Goal: Task Accomplishment & Management: Complete application form

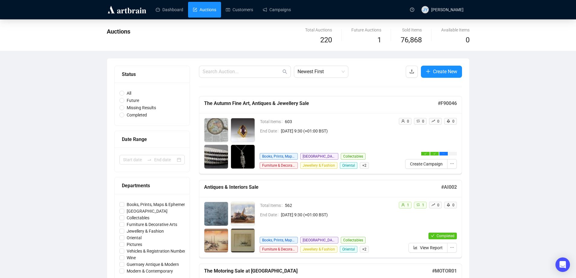
click at [206, 5] on link "Auctions" at bounding box center [204, 10] width 23 height 16
click at [271, 7] on link "Campaigns" at bounding box center [277, 10] width 28 height 16
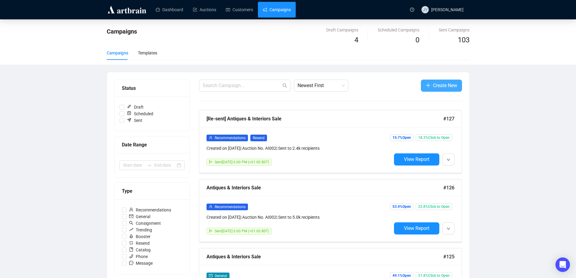
click at [437, 88] on span "Create New" at bounding box center [445, 86] width 24 height 8
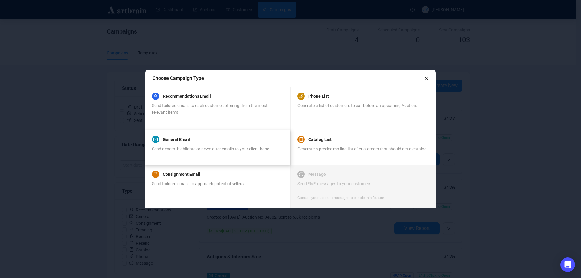
click at [197, 153] on div "Send general highlights or newsletter emails to your client base." at bounding box center [211, 151] width 118 height 13
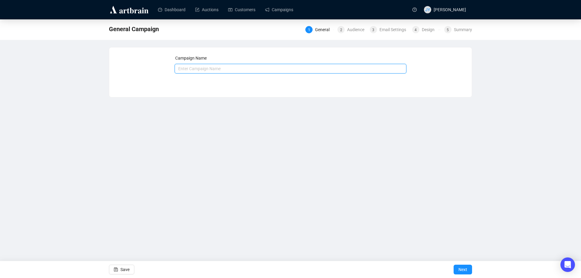
click at [199, 67] on input "text" at bounding box center [291, 69] width 232 height 10
drag, startPoint x: 195, startPoint y: 67, endPoint x: 157, endPoint y: 70, distance: 38.5
click at [157, 70] on div "Campaign Name Summer 2025 Fine Art, Antiques & Jewellery Campaign Save Next" at bounding box center [290, 68] width 348 height 26
type input "Autumn 2025 Fine Art, Antiques & Jewellery Campaign"
click at [466, 269] on span "Next" at bounding box center [462, 269] width 9 height 17
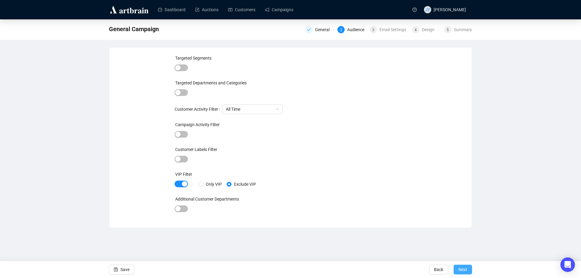
click at [459, 270] on span "Next" at bounding box center [462, 269] width 9 height 17
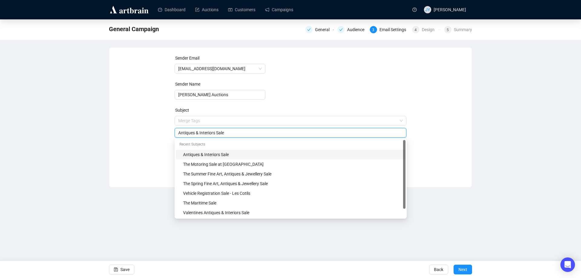
drag, startPoint x: 233, startPoint y: 121, endPoint x: 167, endPoint y: 128, distance: 66.3
click at [167, 128] on div "Sender Email [EMAIL_ADDRESS][DOMAIN_NAME] Sender Name [PERSON_NAME] Auctions Su…" at bounding box center [290, 113] width 348 height 116
click at [201, 173] on div "The Summer Fine Art, Antiques & Jewellery Sale" at bounding box center [292, 174] width 219 height 7
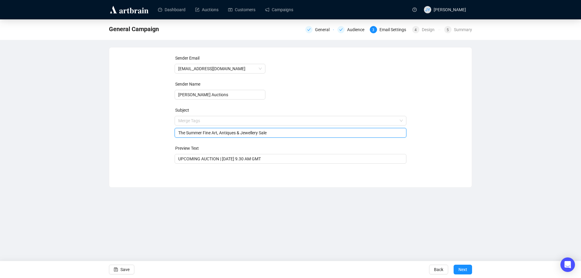
click at [186, 131] on input "The Summer Fine Art, Antiques & Jewellery Sale" at bounding box center [290, 132] width 225 height 7
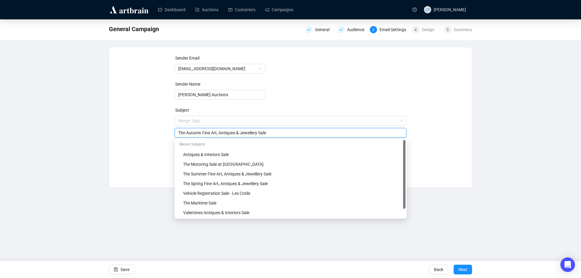
type input "The Autumn Fine Art, Antiques & Jewellery Sale"
click at [505, 116] on div "General Campaign General Audience 3 Email Settings 4 Design 5 Summary Sender Em…" at bounding box center [290, 103] width 581 height 168
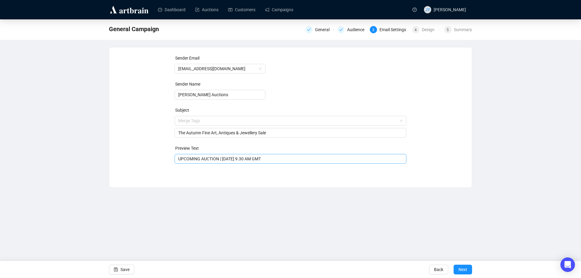
click at [236, 158] on input "UPCOMING AUCTION | [DATE] 9.30 AM GMT" at bounding box center [290, 158] width 225 height 7
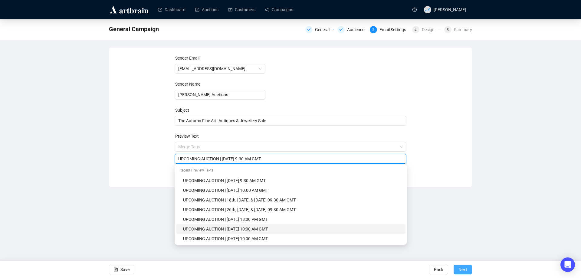
type input "UPCOMING AUCTION | [DATE] 9.30 AM GMT"
click at [469, 269] on button "Next" at bounding box center [462, 270] width 18 height 10
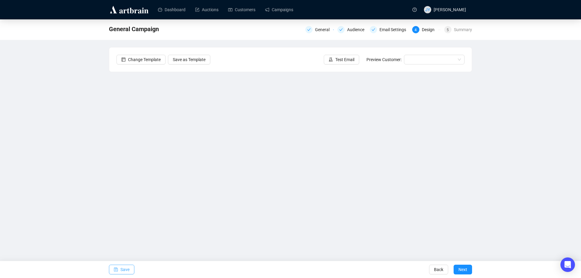
click at [126, 264] on span "Save" at bounding box center [124, 269] width 9 height 17
click at [124, 271] on span "Save" at bounding box center [124, 269] width 9 height 17
click at [126, 270] on span "Save" at bounding box center [124, 269] width 9 height 17
click at [126, 268] on span "Save" at bounding box center [124, 269] width 9 height 17
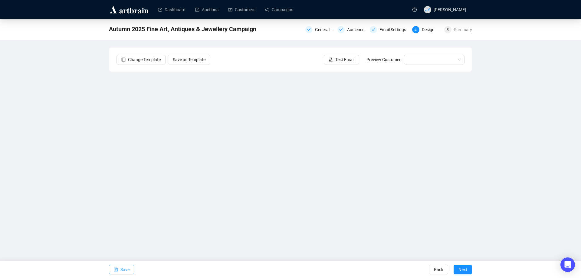
click at [126, 270] on span "Save" at bounding box center [124, 269] width 9 height 17
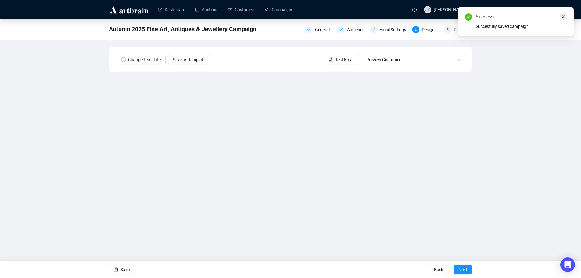
click at [563, 17] on icon "close" at bounding box center [563, 17] width 4 height 4
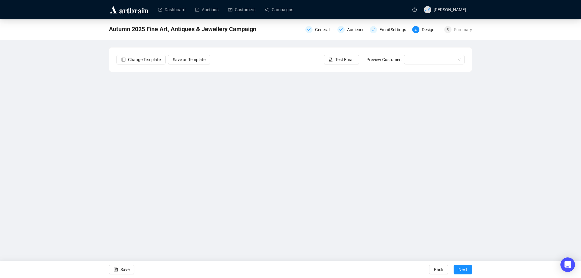
click at [516, 96] on div "Autumn 2025 Fine Art, Antiques & Jewellery Campaign General Audience Email Sett…" at bounding box center [290, 131] width 581 height 225
click at [341, 60] on span "Test Email" at bounding box center [344, 59] width 19 height 7
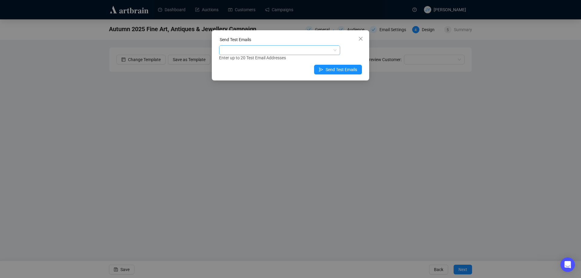
click at [309, 52] on div at bounding box center [276, 50] width 112 height 8
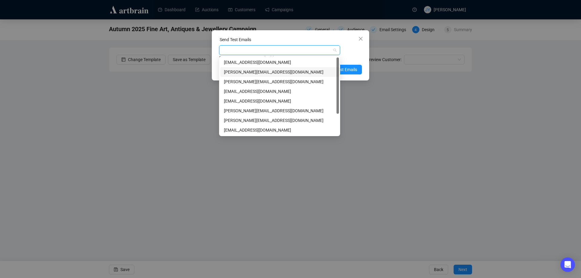
click at [267, 74] on div "[PERSON_NAME][EMAIL_ADDRESS][DOMAIN_NAME]" at bounding box center [279, 72] width 111 height 7
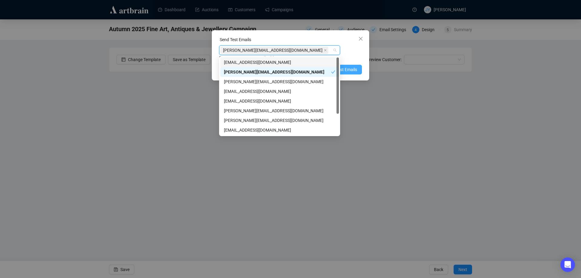
click at [352, 70] on span "Send Test Emails" at bounding box center [340, 69] width 31 height 7
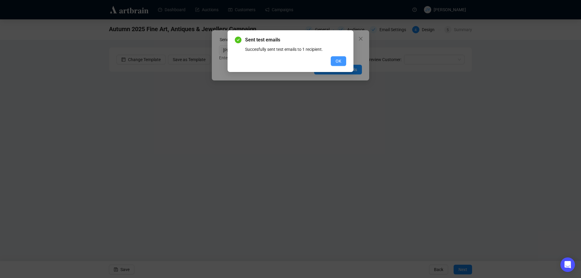
click at [334, 60] on button "OK" at bounding box center [338, 61] width 15 height 10
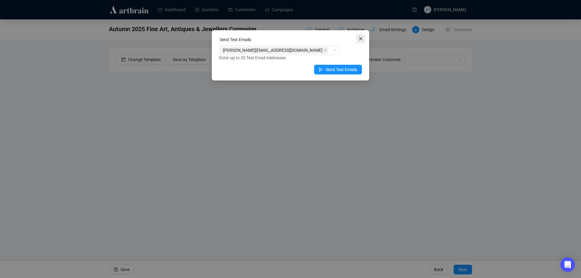
click at [360, 39] on icon "close" at bounding box center [360, 38] width 5 height 5
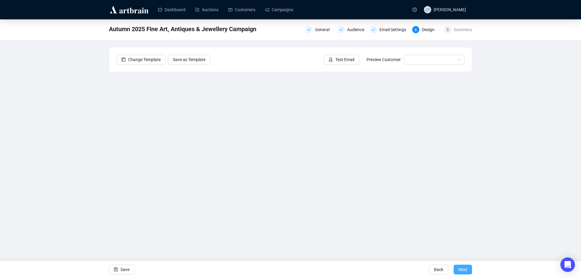
click at [463, 266] on span "Next" at bounding box center [462, 269] width 9 height 17
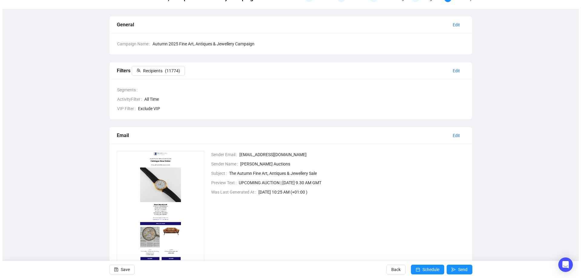
scroll to position [60, 0]
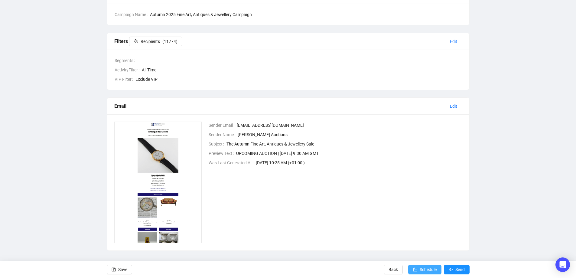
click at [433, 268] on span "Schedule" at bounding box center [428, 269] width 17 height 17
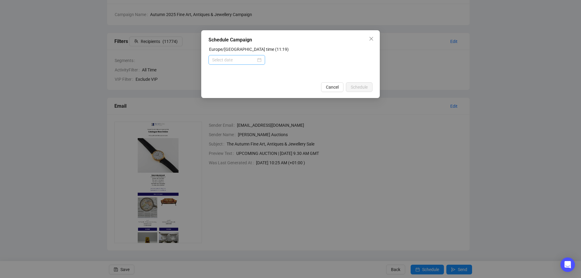
click at [260, 60] on div at bounding box center [236, 60] width 49 height 7
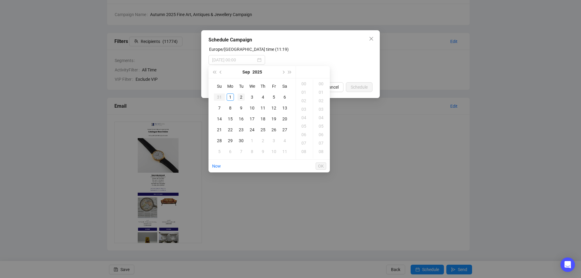
click at [239, 96] on div "2" at bounding box center [240, 96] width 7 height 7
click at [303, 145] on div "18" at bounding box center [304, 145] width 15 height 8
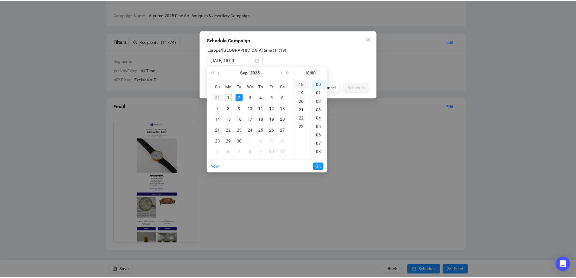
scroll to position [152, 0]
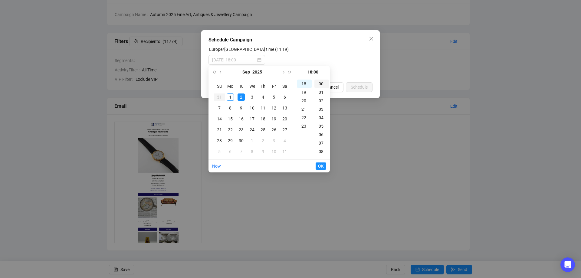
click at [322, 84] on div "00" at bounding box center [321, 84] width 15 height 8
type input "[DATE] 18:00"
click at [321, 167] on span "OK" at bounding box center [321, 165] width 6 height 11
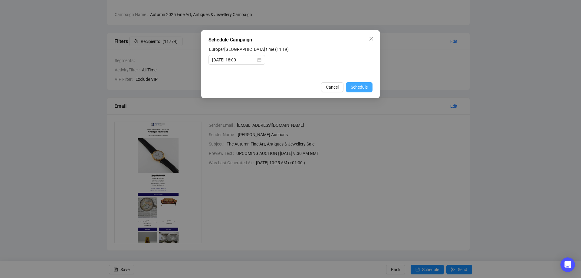
click at [361, 85] on span "Schedule" at bounding box center [359, 87] width 17 height 7
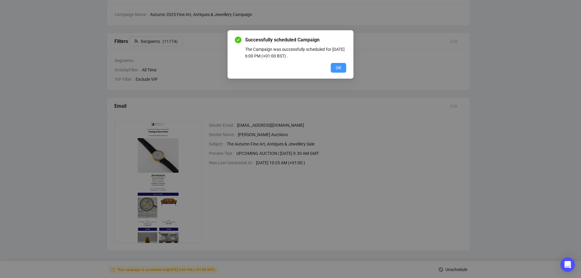
click at [335, 65] on button "OK" at bounding box center [338, 68] width 15 height 10
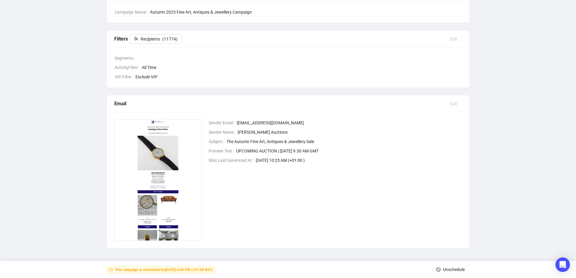
scroll to position [64, 0]
